Goal: Task Accomplishment & Management: Manage account settings

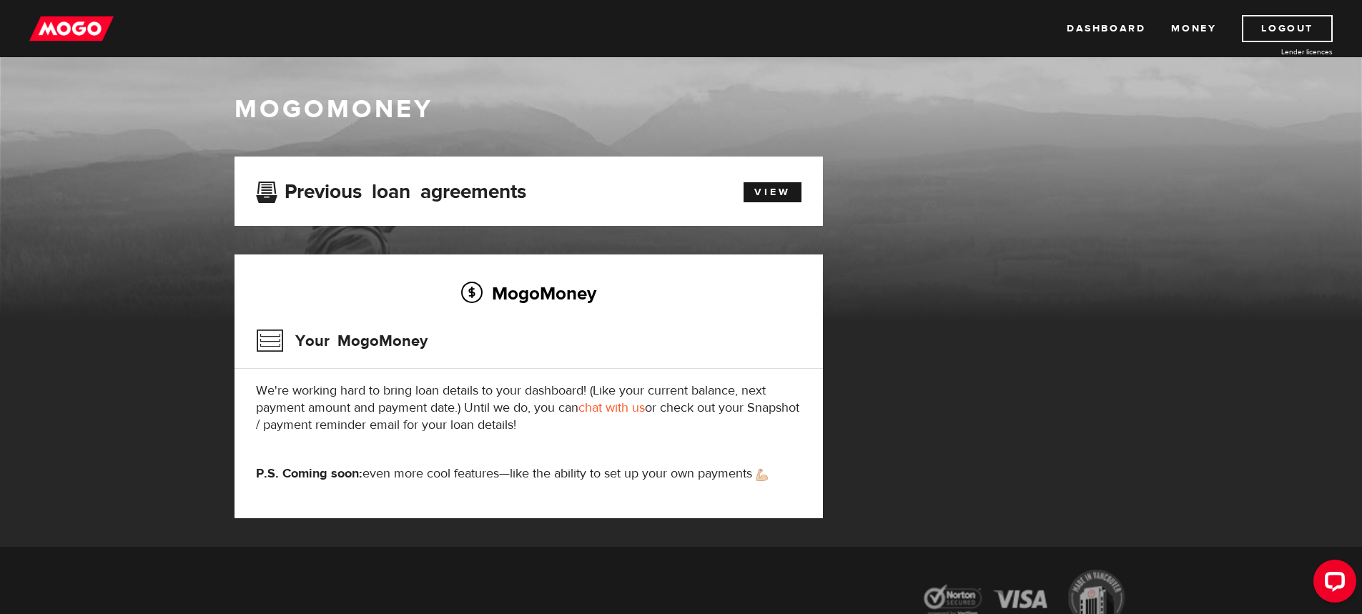
click at [1076, 192] on div "MogoMoney Your MogoMoney application Expired Your MogoMoney credit decision has…" at bounding box center [681, 352] width 915 height 390
click at [247, 39] on div "Dashboard Money Logout Lender licences Dashboard Money Logout Lender licences" at bounding box center [681, 28] width 1362 height 57
click at [1085, 29] on link "Dashboard" at bounding box center [1106, 28] width 79 height 27
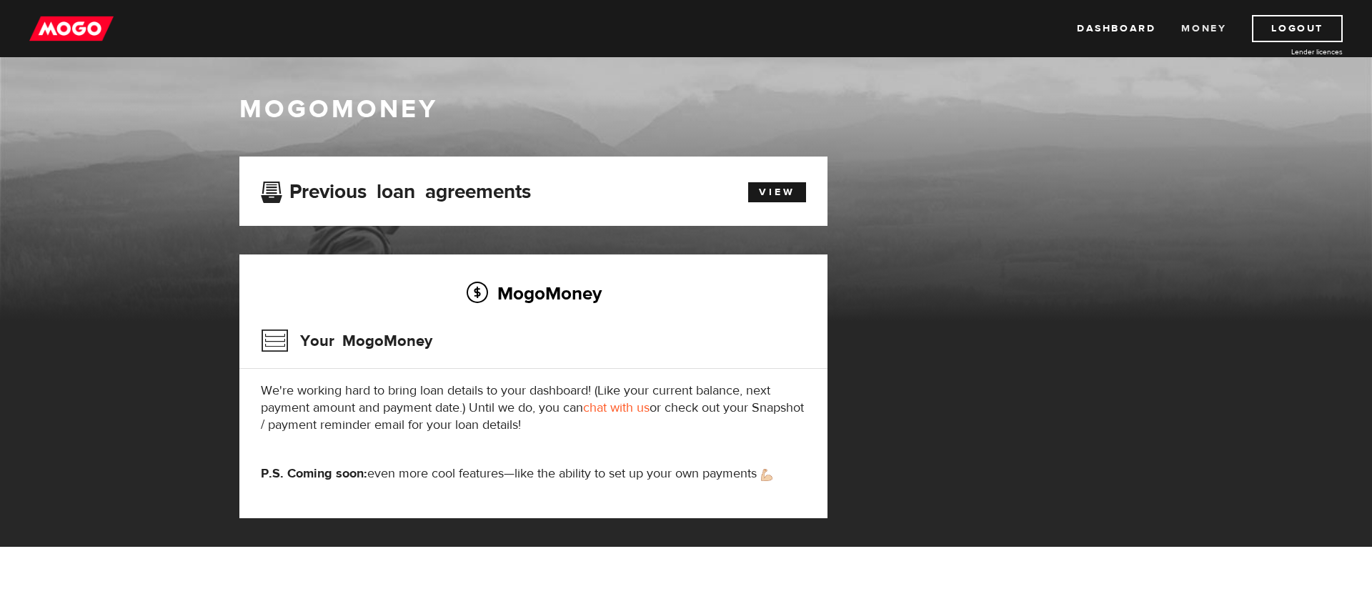
click at [1197, 30] on link "Money" at bounding box center [1204, 28] width 45 height 27
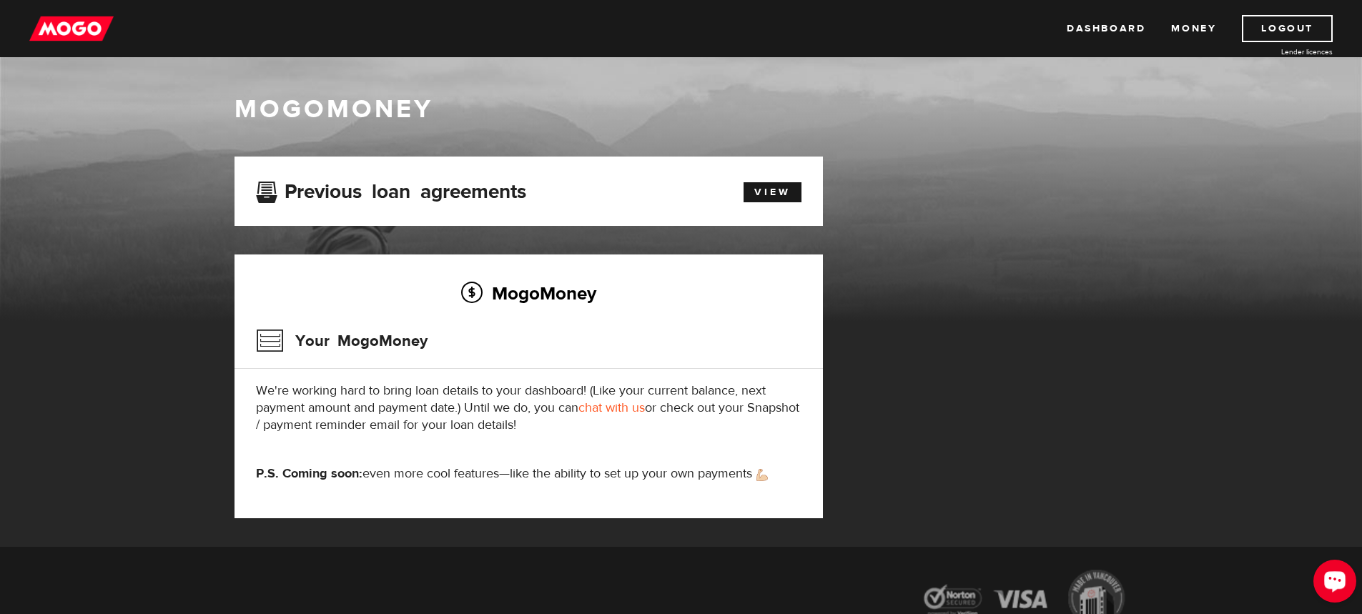
click at [1339, 582] on icon "Open LiveChat chat widget" at bounding box center [1335, 580] width 14 height 9
